Goal: Register for event/course

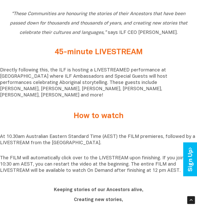
scroll to position [302, 0]
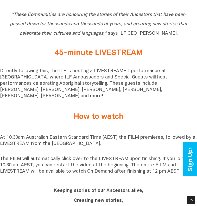
click at [118, 81] on p "Directly following this, the ILF is hosting a LIVESTREAMED performance at [GEOG…" at bounding box center [98, 83] width 197 height 31
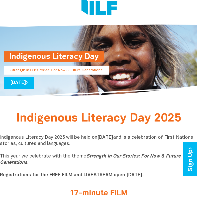
scroll to position [0, 0]
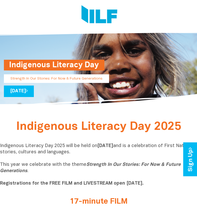
click at [113, 127] on span "Indigenous Literacy Day 2025" at bounding box center [98, 127] width 165 height 11
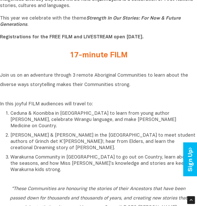
scroll to position [128, 0]
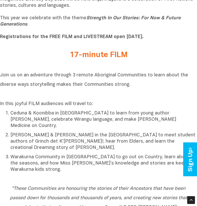
click at [99, 64] on div "17-minute FILM" at bounding box center [98, 57] width 197 height 20
click at [101, 132] on p "[PERSON_NAME] & [PERSON_NAME] in the [GEOGRAPHIC_DATA] to meet student authors …" at bounding box center [103, 141] width 187 height 19
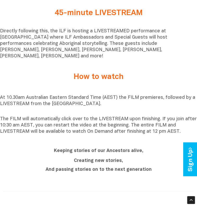
scroll to position [343, 0]
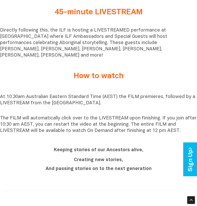
click at [147, 119] on p "The FILM will automatically click over to the LIVESTREAM upon finishing. If you…" at bounding box center [98, 124] width 197 height 19
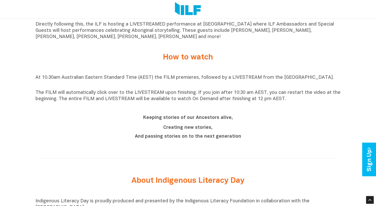
scroll to position [397, 0]
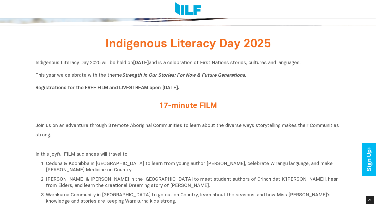
click at [297, 138] on h2 "Join us on an adventure through 3 remote Aboriginal Communities to learn about …" at bounding box center [187, 135] width 305 height 28
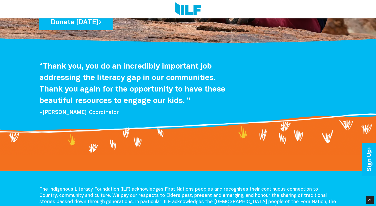
scroll to position [1065, 0]
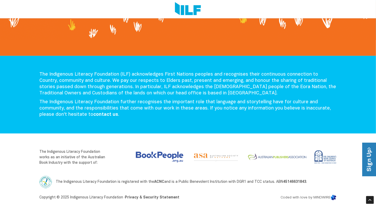
click at [365, 156] on link "Sign Up" at bounding box center [369, 160] width 15 height 34
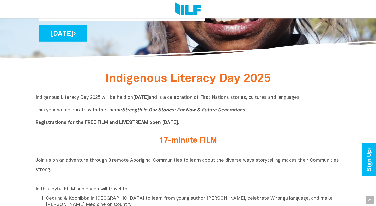
scroll to position [111, 0]
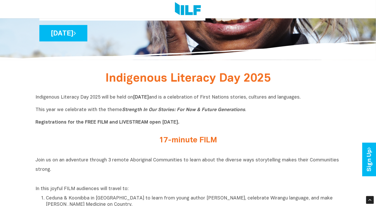
click at [169, 137] on h2 "17-minute FILM" at bounding box center [188, 140] width 196 height 9
drag, startPoint x: 166, startPoint y: 141, endPoint x: 151, endPoint y: 123, distance: 22.9
click at [151, 123] on b "Registrations for the FREE FILM and LIVESTREAM open [DATE]." at bounding box center [107, 122] width 144 height 4
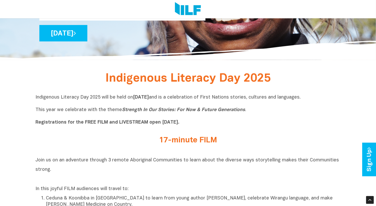
scroll to position [0, 0]
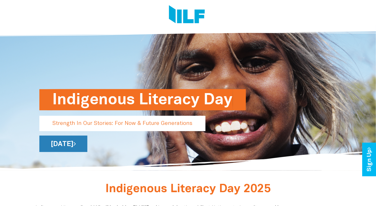
click at [87, 143] on link "[DATE]" at bounding box center [63, 144] width 48 height 16
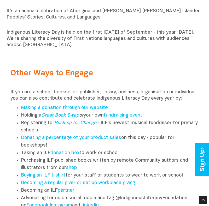
scroll to position [581, 0]
